Goal: Task Accomplishment & Management: Manage account settings

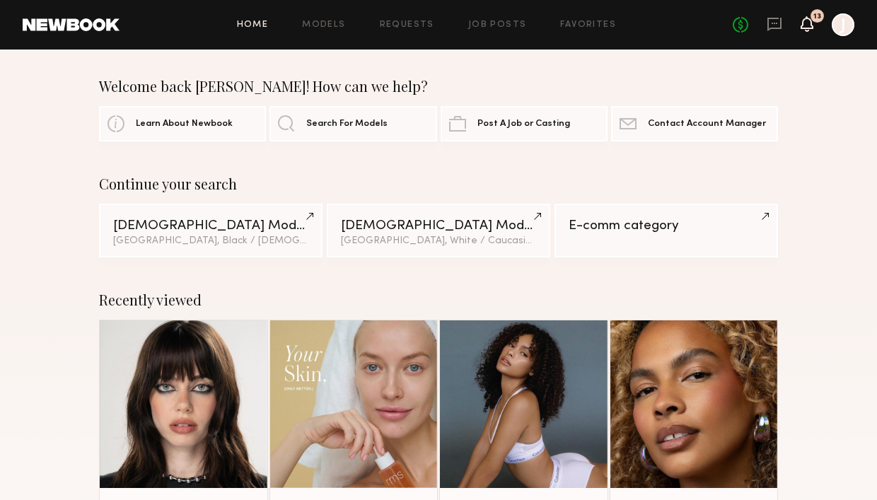
click at [804, 25] on icon at bounding box center [806, 23] width 11 height 10
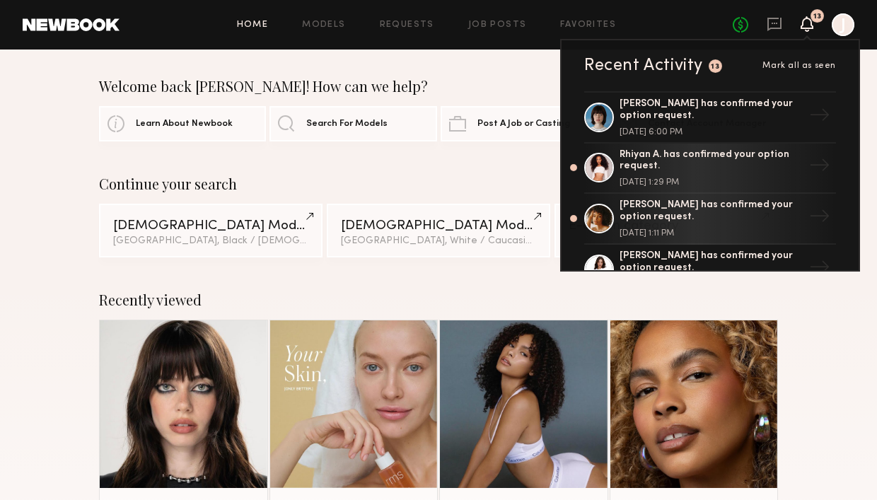
click at [443, 23] on div "Home Models Requests Job Posts Favorites Sign Out" at bounding box center [425, 25] width 613 height 9
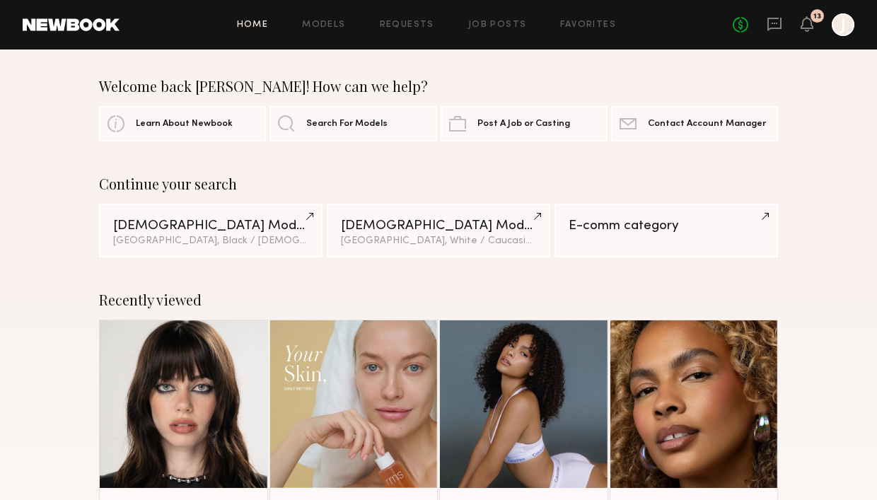
click at [426, 32] on div "Home Models Requests Job Posts Favorites Sign Out No fees up to $5,000 13 J" at bounding box center [486, 24] width 735 height 23
click at [424, 28] on link "Requests" at bounding box center [407, 25] width 54 height 9
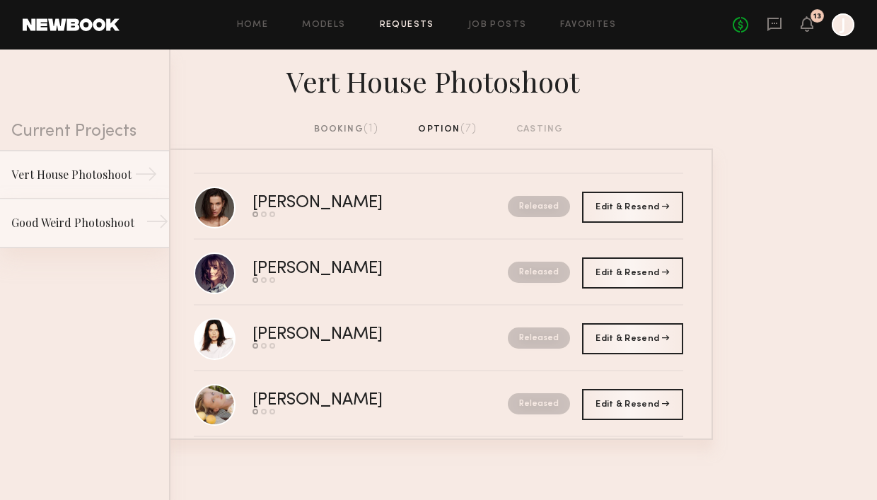
click at [102, 228] on div "Good Weird Photoshoot" at bounding box center [72, 222] width 123 height 17
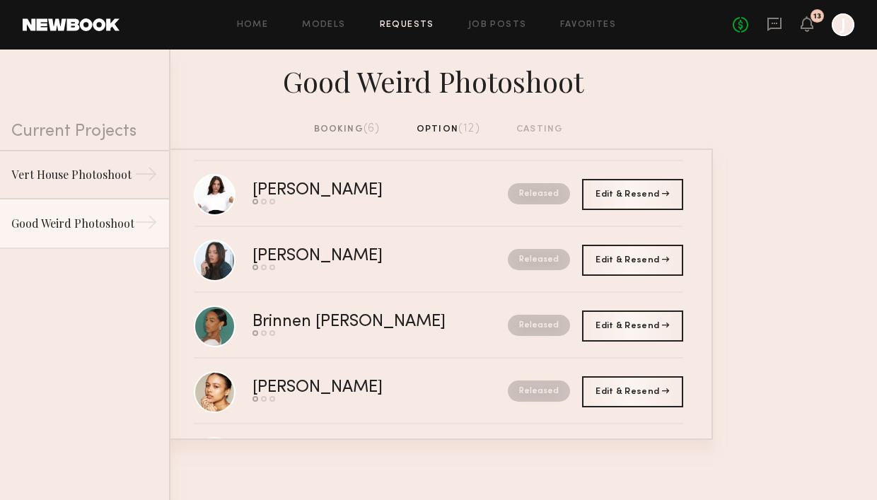
scroll to position [305, 0]
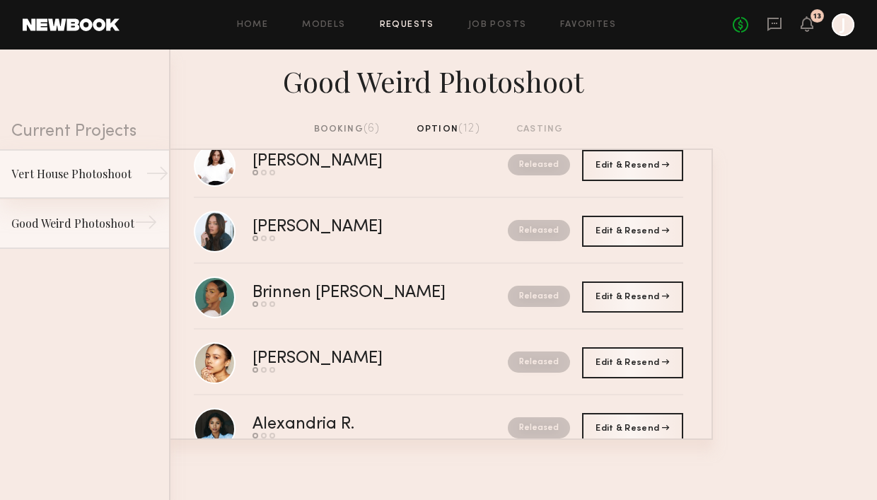
click at [107, 168] on div "Vert House Photoshoot" at bounding box center [72, 173] width 123 height 17
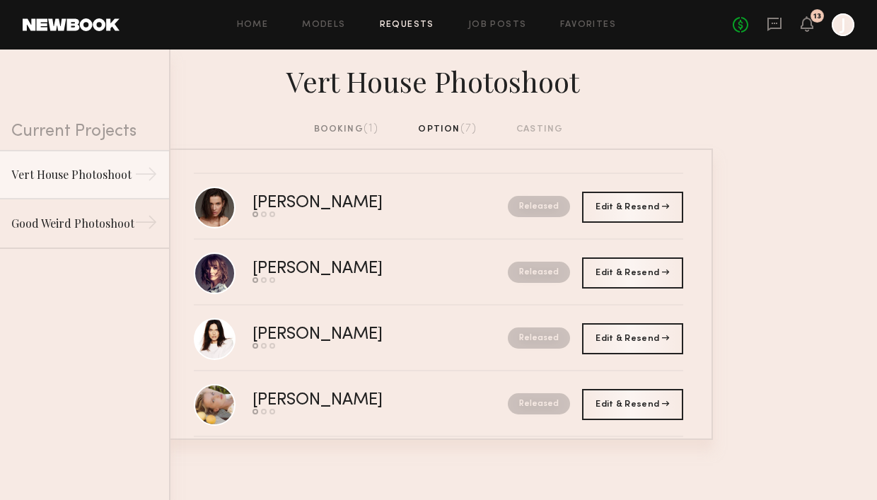
click at [359, 125] on div "booking (1)" at bounding box center [346, 130] width 65 height 16
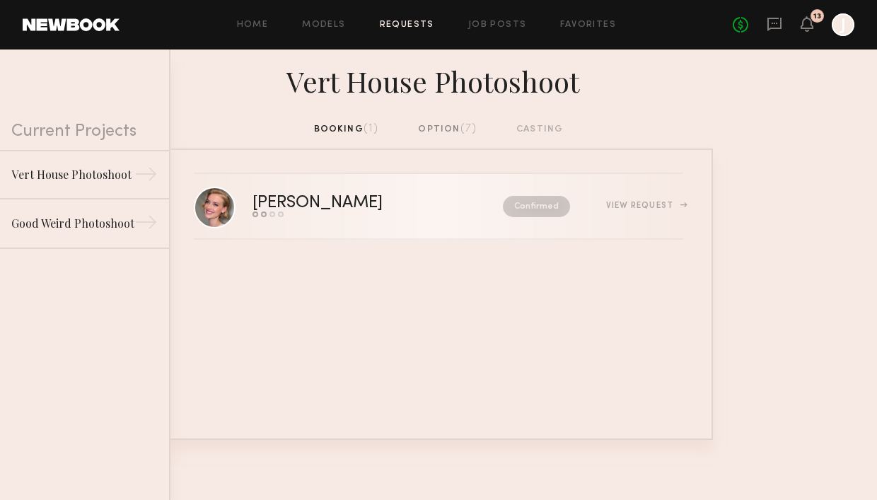
click at [646, 215] on div "[PERSON_NAME] Send request Model response Review hours worked Pay model Confirm…" at bounding box center [467, 206] width 431 height 22
